Goal: Information Seeking & Learning: Learn about a topic

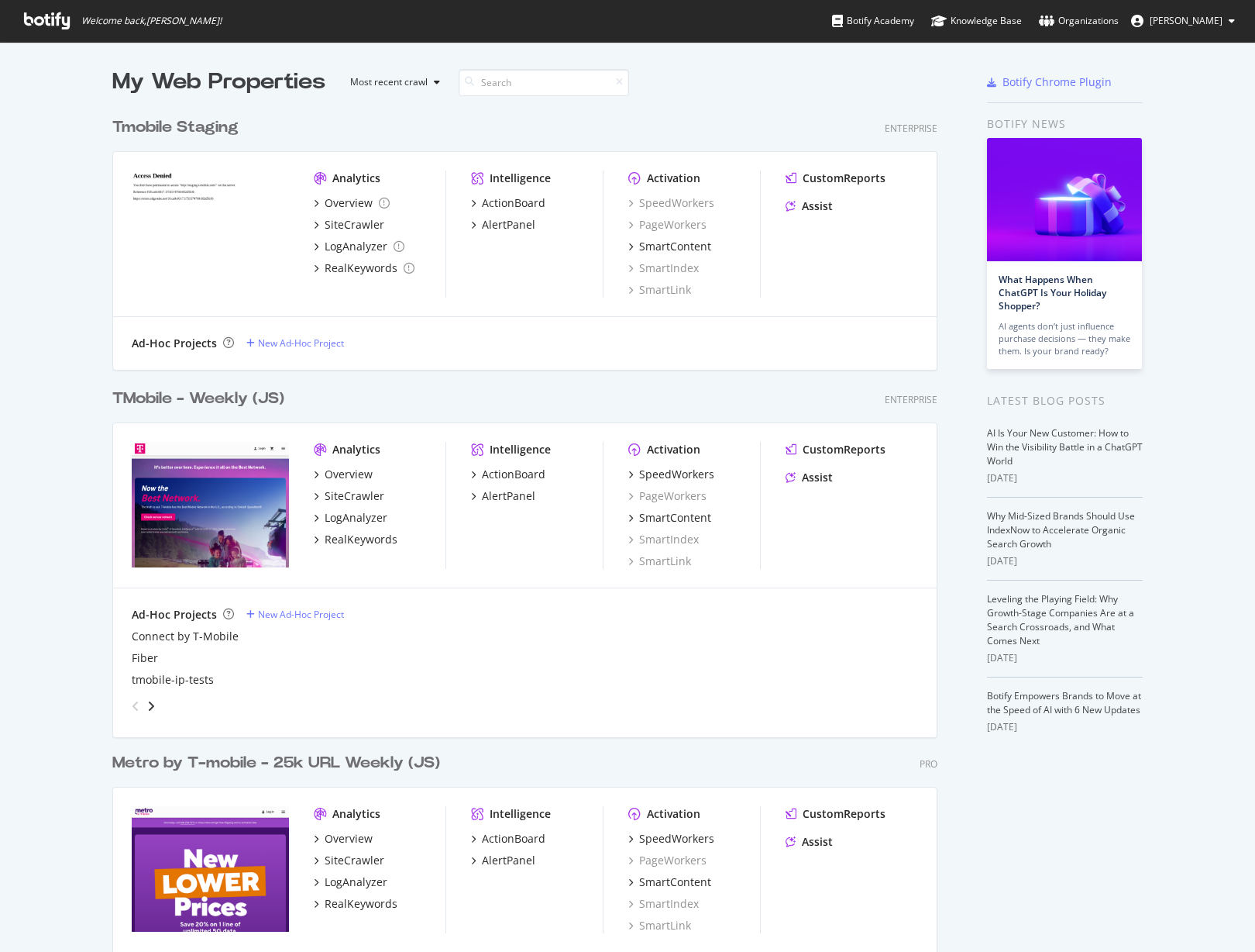
scroll to position [940, 1232]
click at [192, 394] on div "TMobile - Weekly (JS)" at bounding box center [198, 398] width 172 height 22
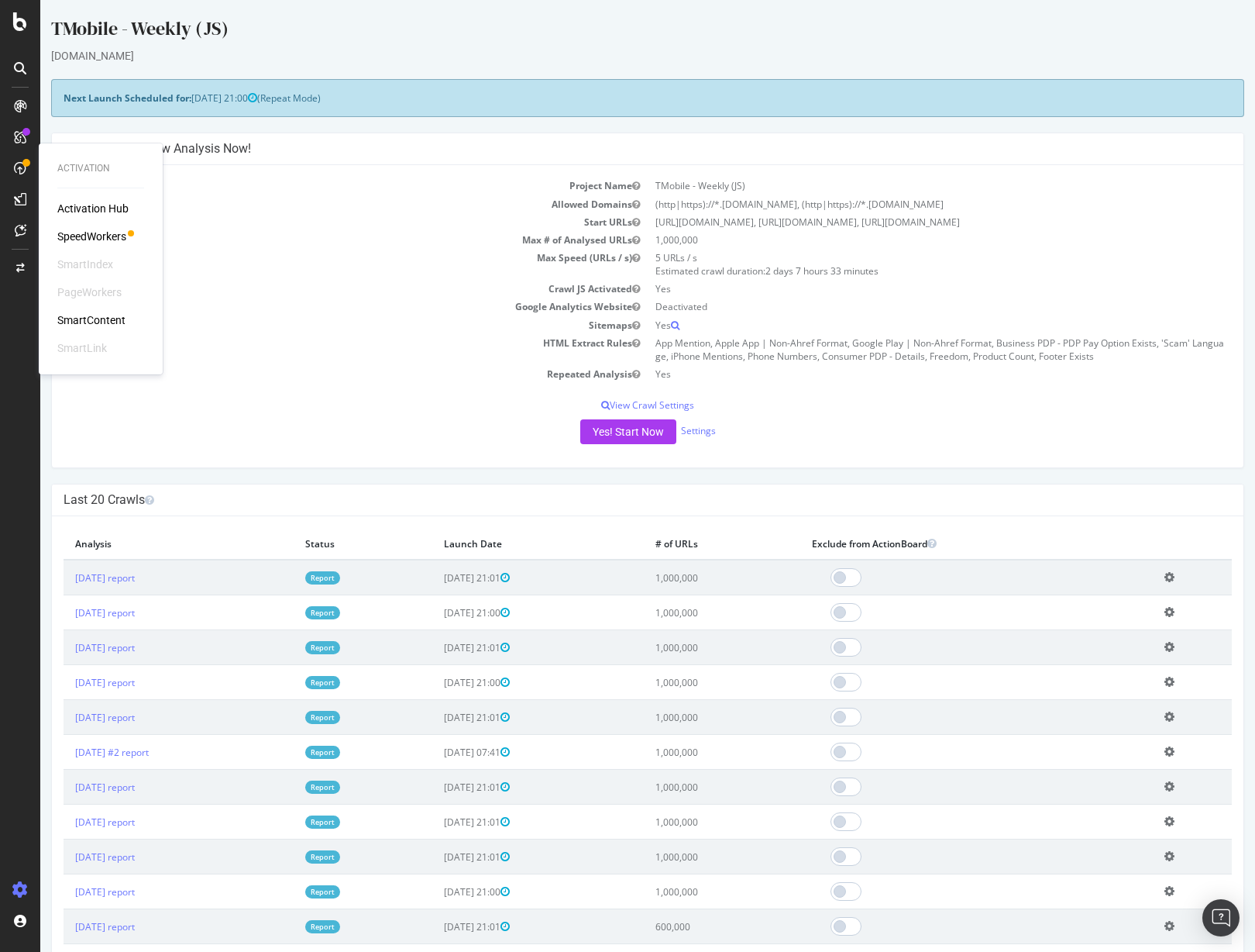
click at [94, 235] on div "SpeedWorkers" at bounding box center [91, 236] width 69 height 16
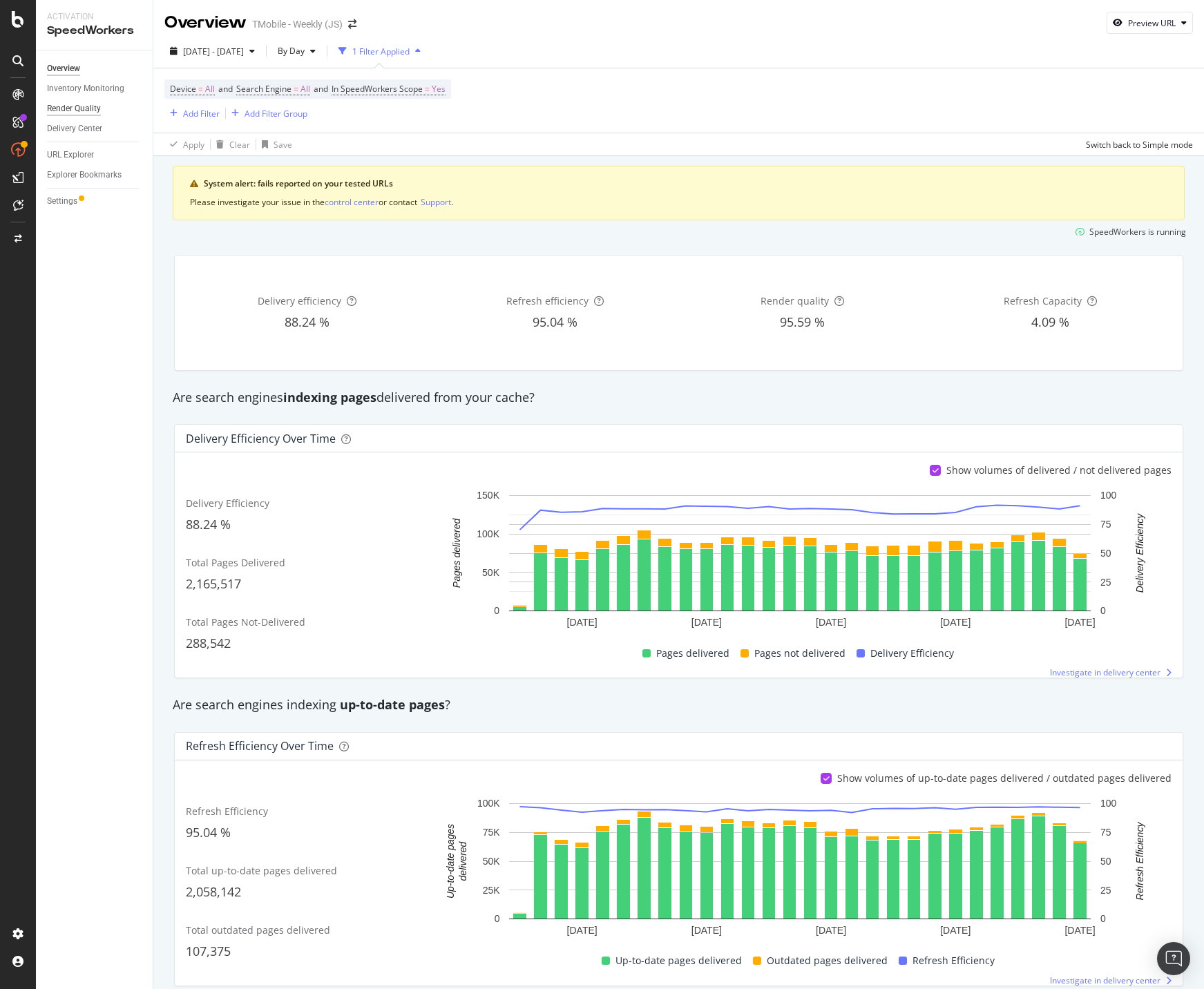
click at [83, 110] on div "Render Quality" at bounding box center [74, 109] width 54 height 15
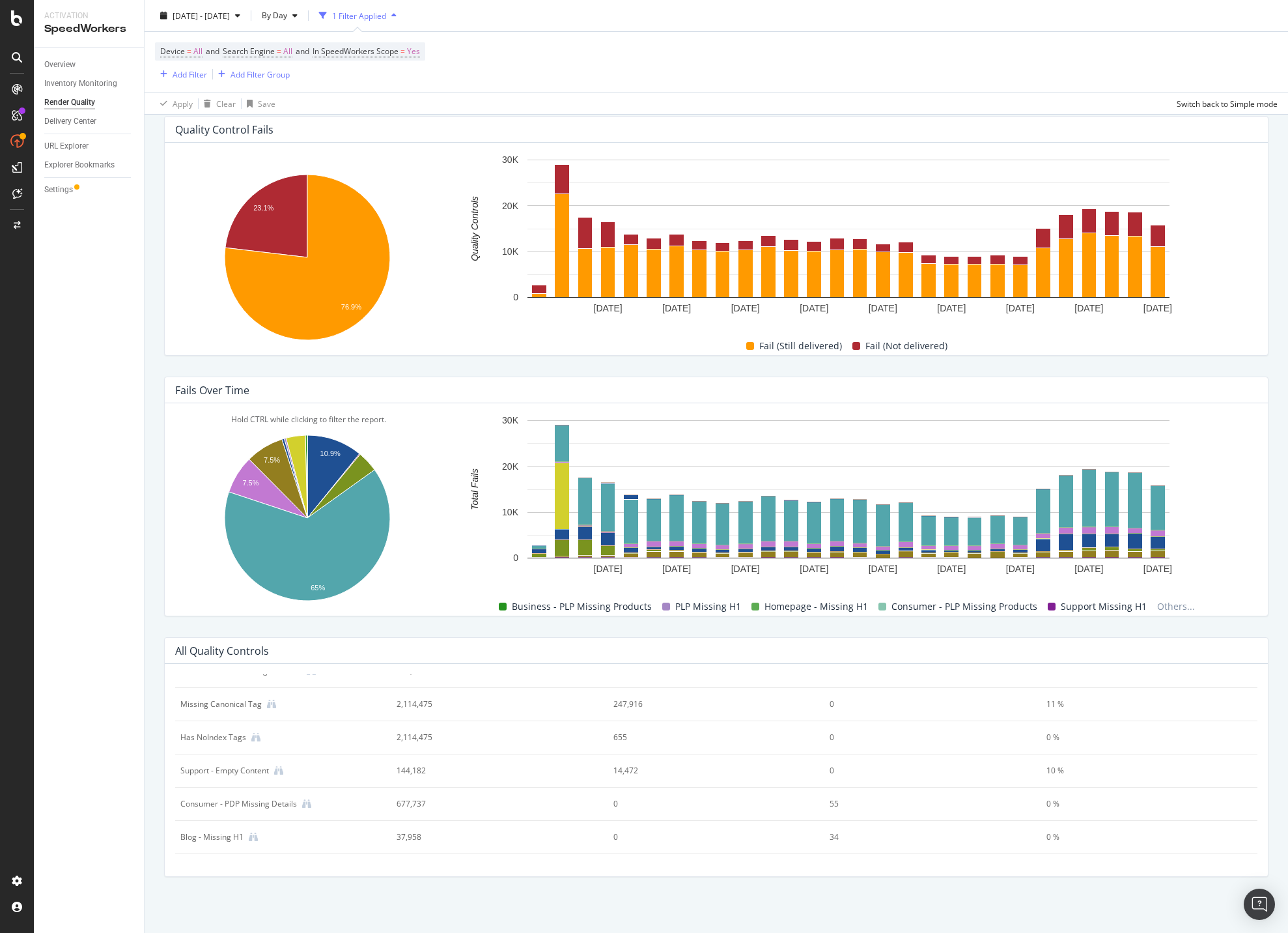
scroll to position [102, 0]
click at [309, 722] on icon at bounding box center [311, 722] width 9 height 9
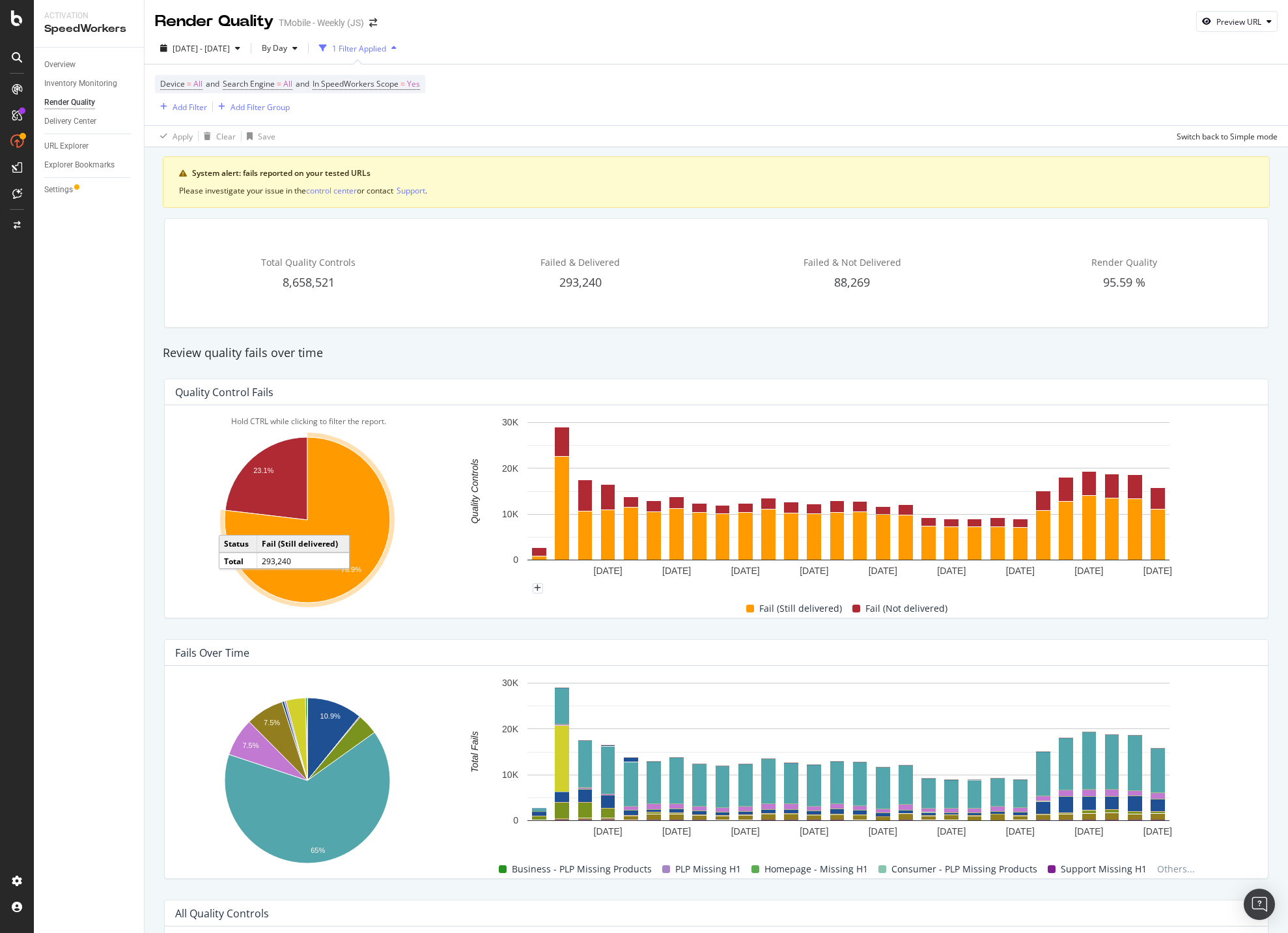
scroll to position [263, 0]
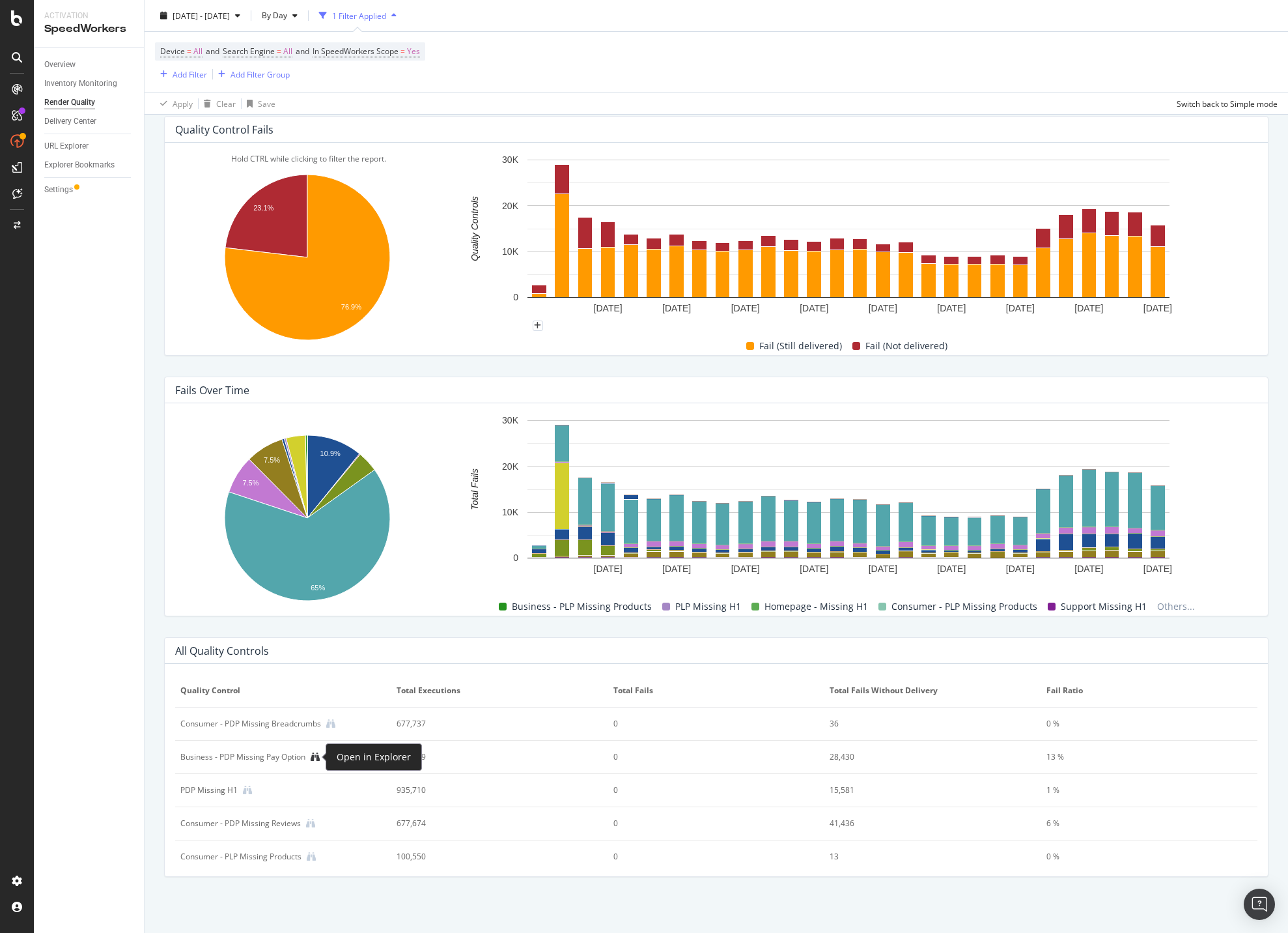
click at [317, 756] on icon at bounding box center [315, 757] width 9 height 9
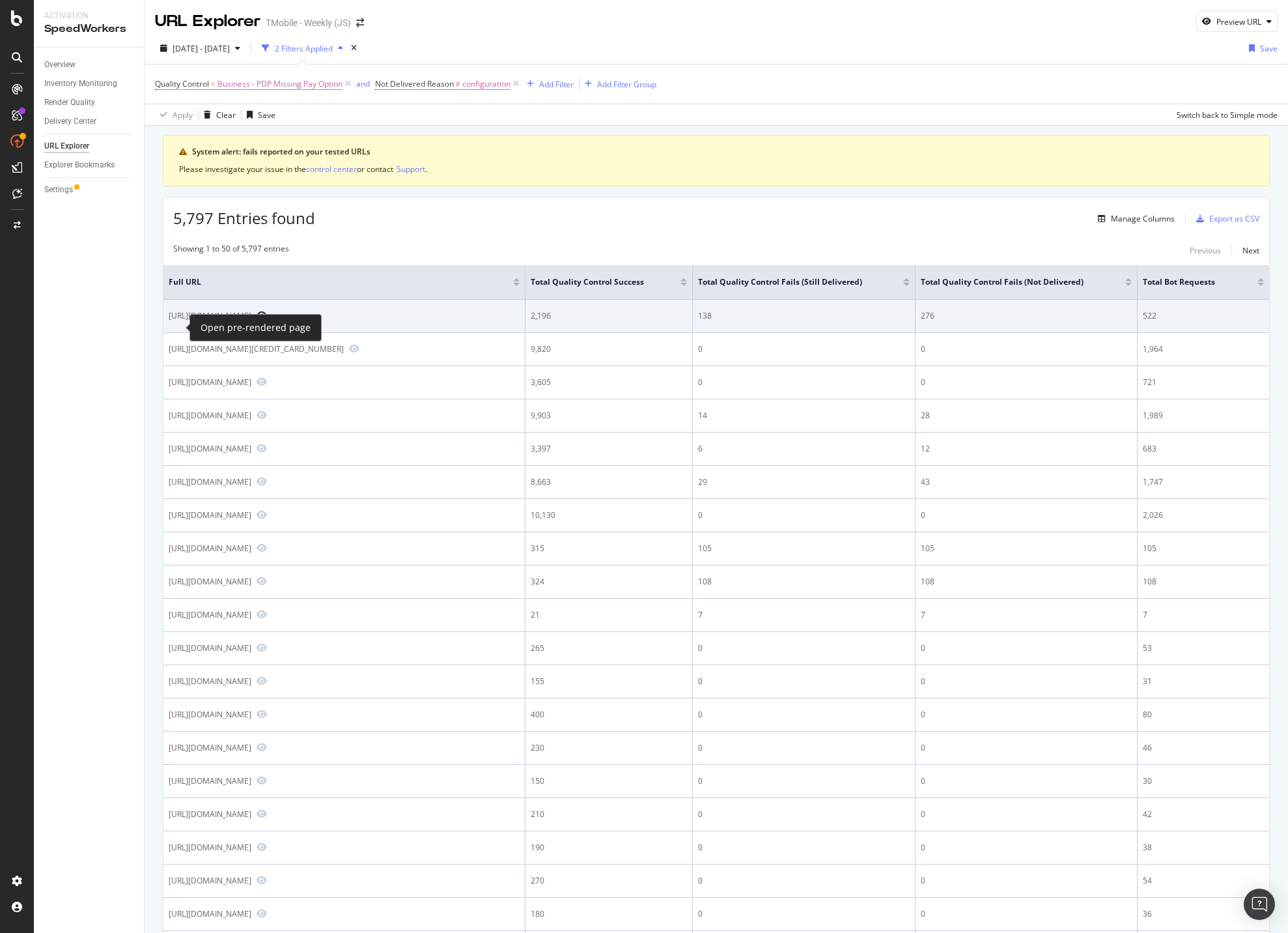
click at [257, 320] on icon "Preview https://www.t-mobile.com/business/cell-phone/samsung-galaxy-s25-edge?sk…" at bounding box center [262, 315] width 11 height 9
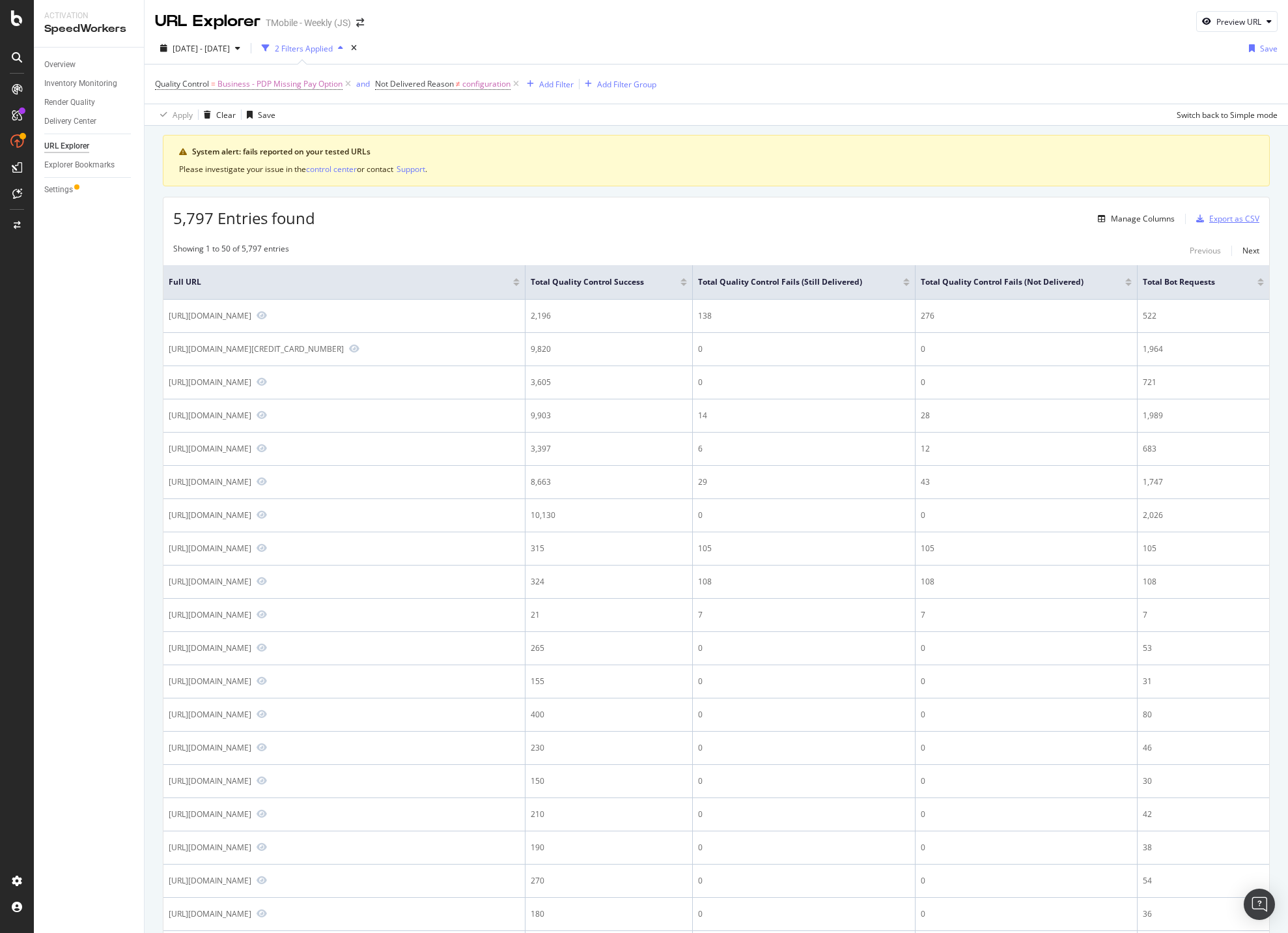
click at [1054, 221] on div "Export as CSV" at bounding box center [1234, 218] width 50 height 11
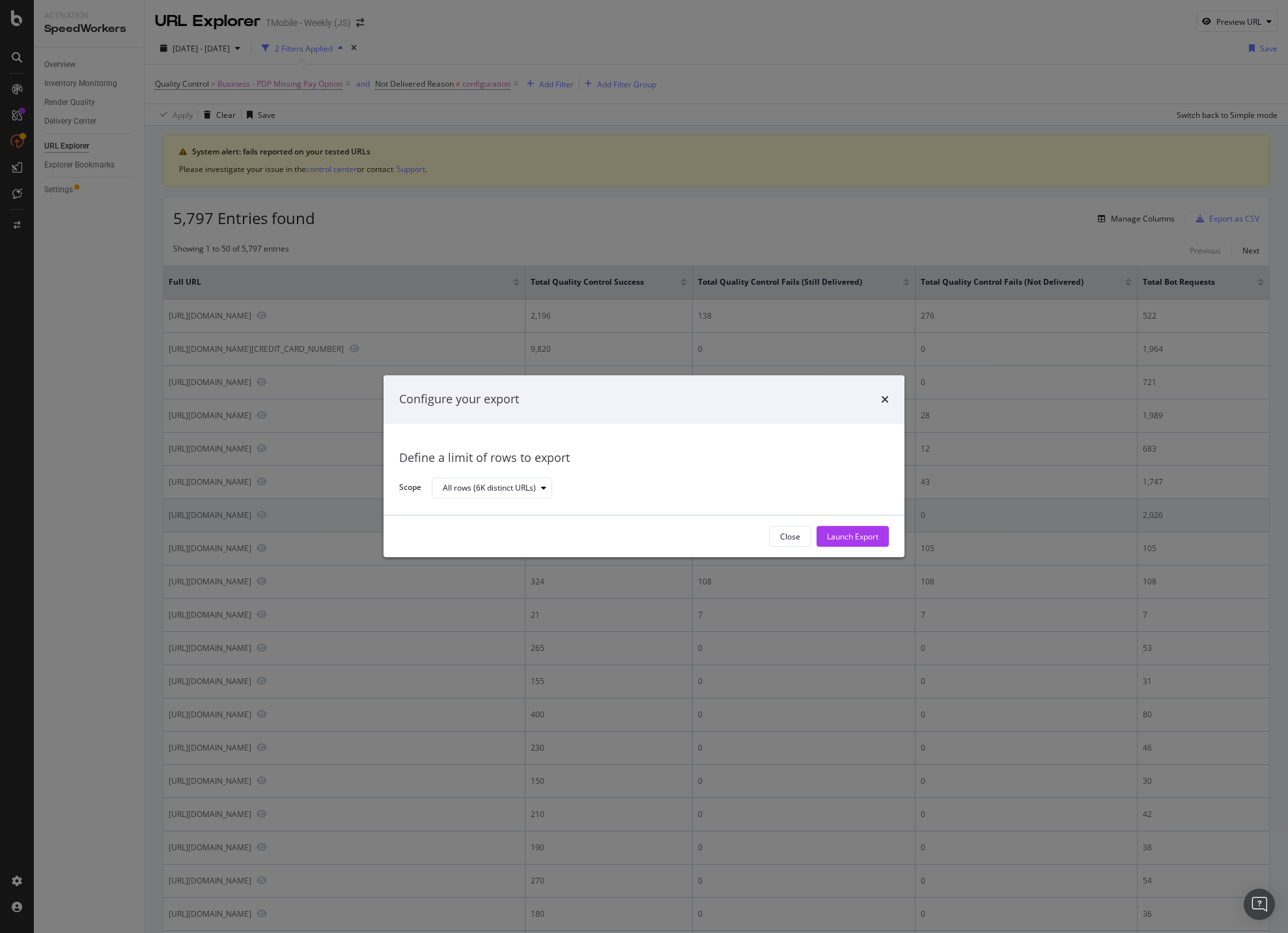
click at [843, 534] on div "Launch Export" at bounding box center [853, 536] width 51 height 11
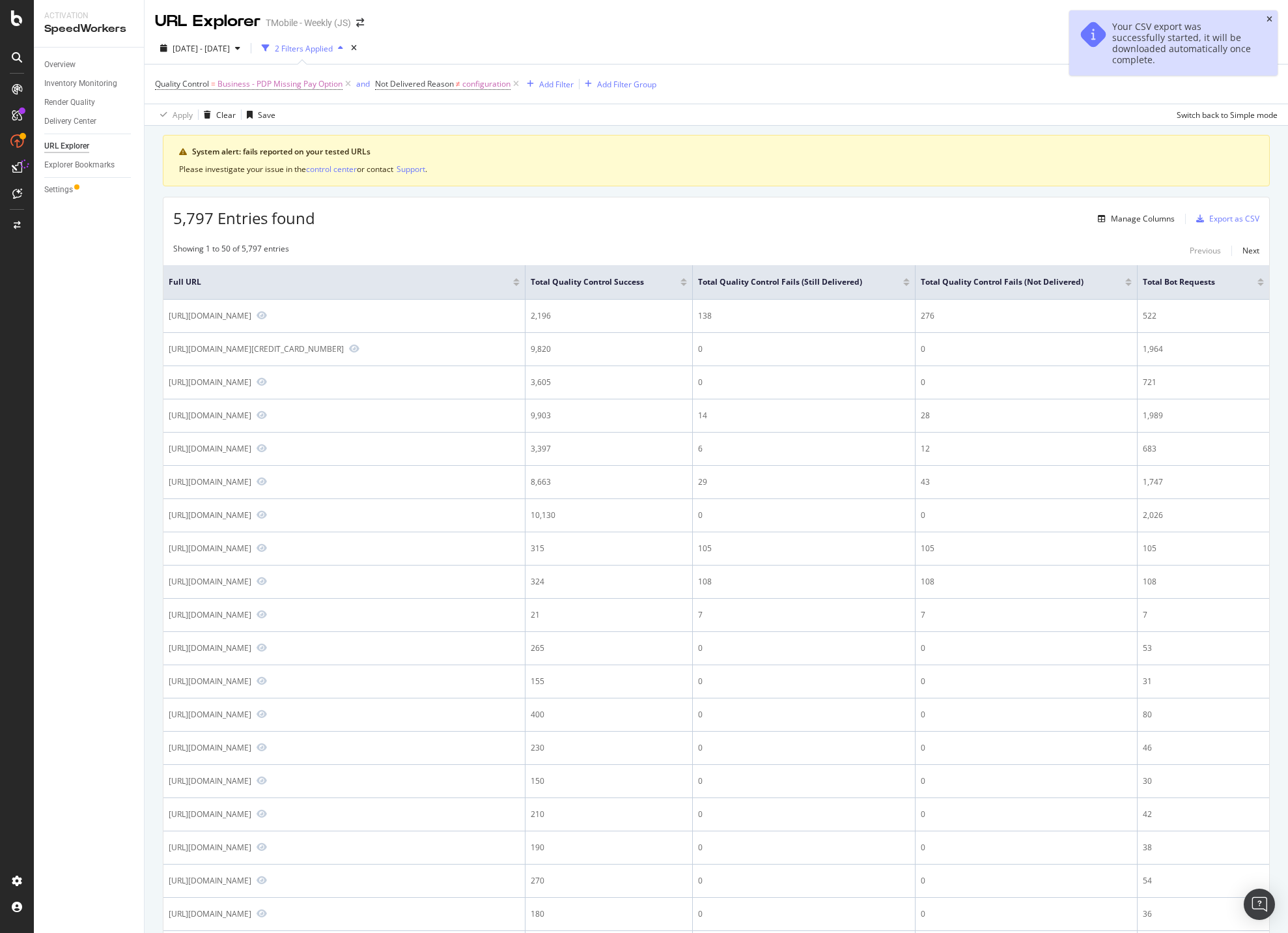
click at [1054, 19] on icon "close toast" at bounding box center [1269, 19] width 6 height 8
click at [807, 53] on div "[DATE] - [DATE] 2 Filters Applied Save" at bounding box center [716, 51] width 1143 height 26
click at [729, 58] on div "[DATE] - [DATE] 2 Filters Applied Save" at bounding box center [716, 51] width 1143 height 26
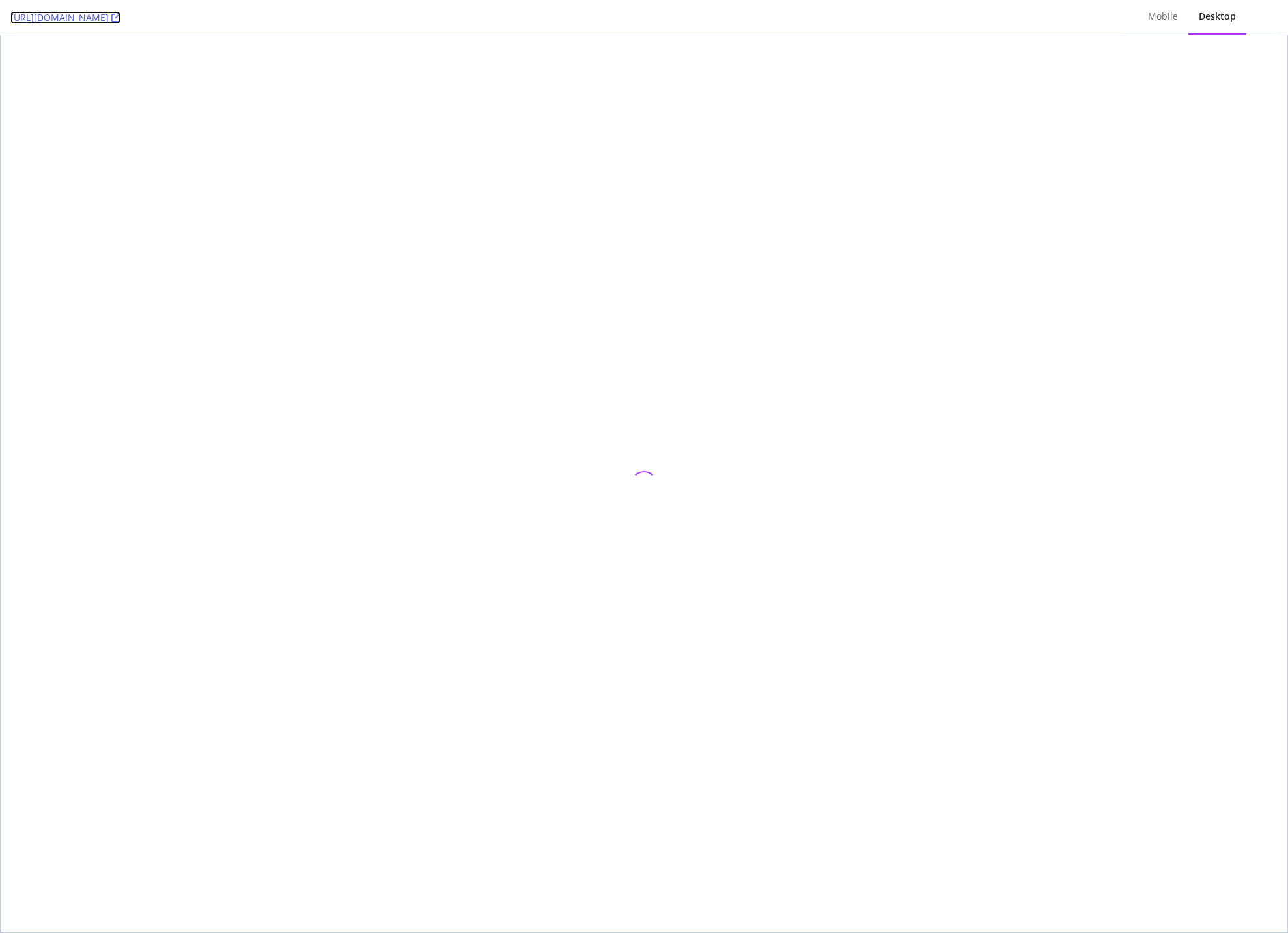
click at [121, 20] on icon at bounding box center [116, 18] width 9 height 9
